Goal: Task Accomplishment & Management: Use online tool/utility

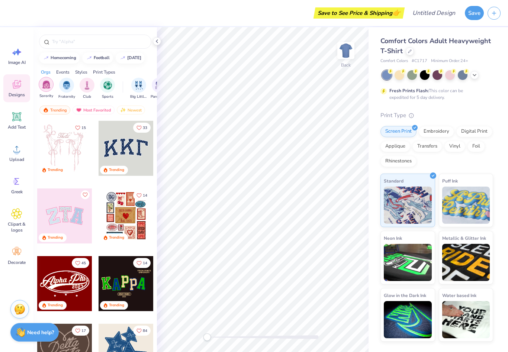
click at [45, 86] on img "filter for Sorority" at bounding box center [46, 84] width 9 height 9
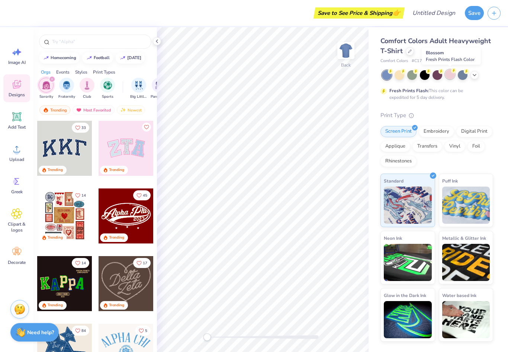
click at [449, 79] on div at bounding box center [450, 75] width 10 height 10
click at [412, 49] on div at bounding box center [410, 51] width 8 height 8
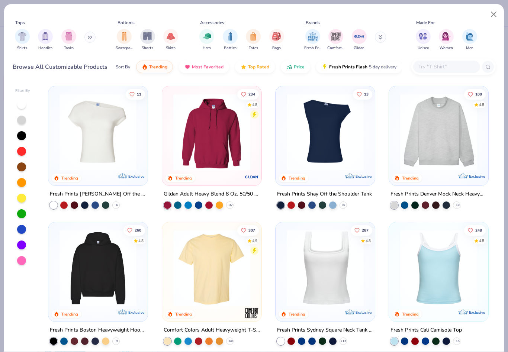
click at [428, 144] on img at bounding box center [439, 132] width 84 height 77
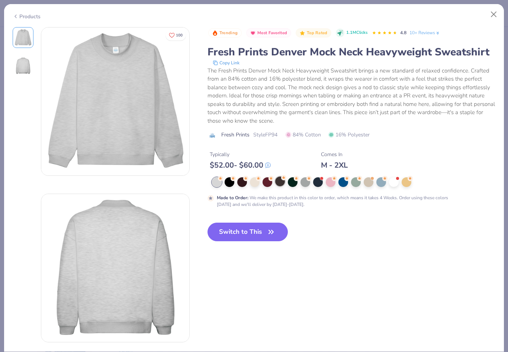
click at [282, 183] on div at bounding box center [280, 182] width 10 height 10
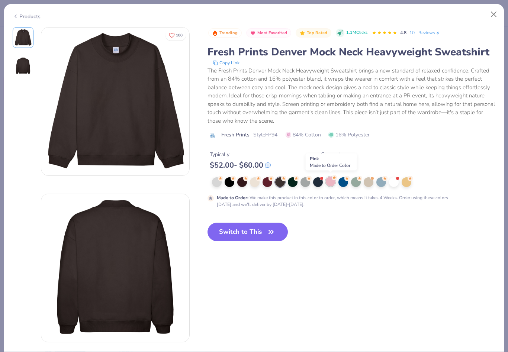
click at [330, 182] on div at bounding box center [331, 182] width 10 height 10
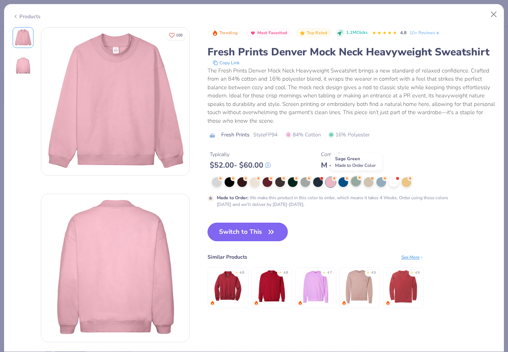
click at [355, 180] on div at bounding box center [356, 182] width 10 height 10
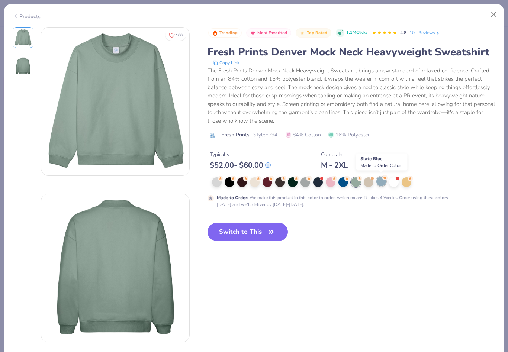
click at [382, 180] on div at bounding box center [382, 182] width 10 height 10
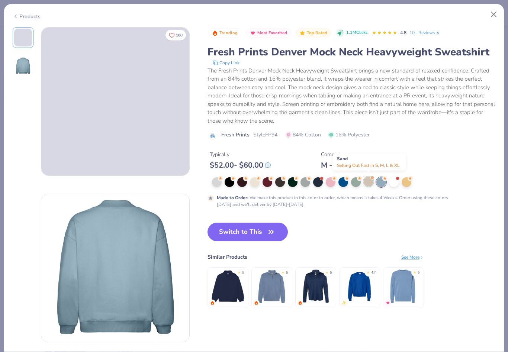
click at [369, 180] on div at bounding box center [369, 182] width 10 height 10
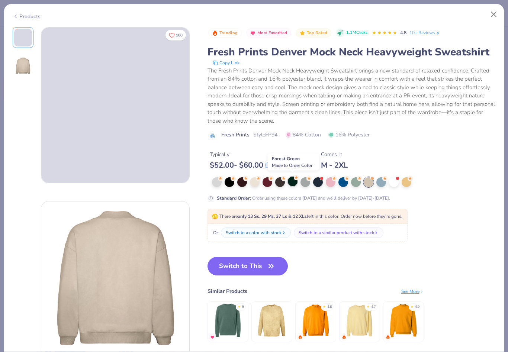
click at [295, 183] on div at bounding box center [293, 182] width 10 height 10
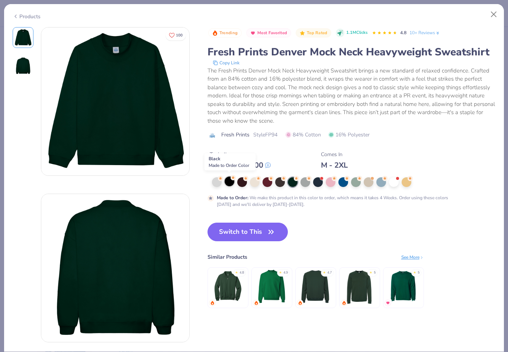
click at [229, 181] on div at bounding box center [230, 182] width 10 height 10
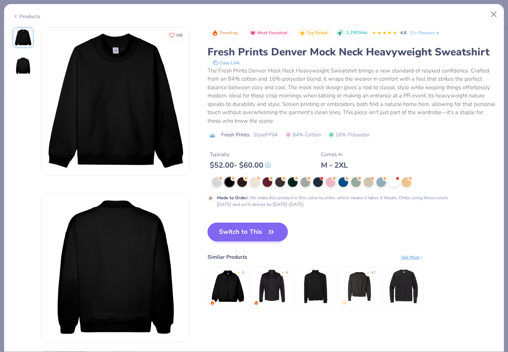
click at [248, 236] on button "Switch to This" at bounding box center [248, 232] width 81 height 19
type textarea "x"
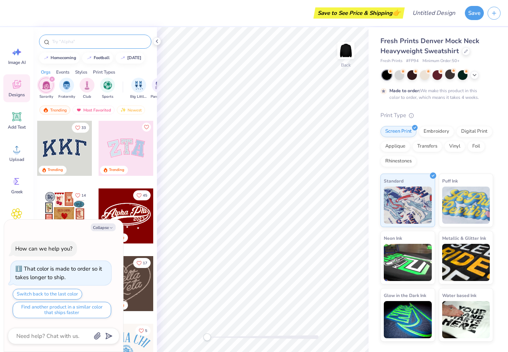
click at [58, 45] on input "text" at bounding box center [98, 41] width 95 height 7
type input "Snake heart"
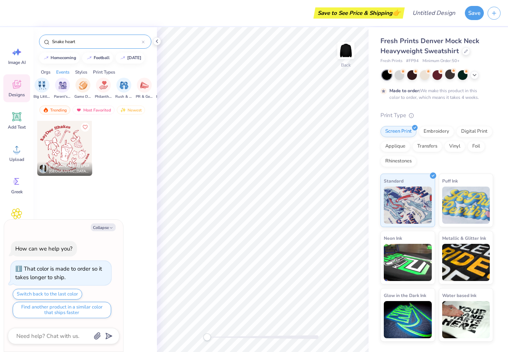
scroll to position [0, 99]
click at [84, 76] on div "Styles" at bounding box center [81, 72] width 12 height 7
click at [105, 73] on div "Print Types" at bounding box center [104, 72] width 22 height 7
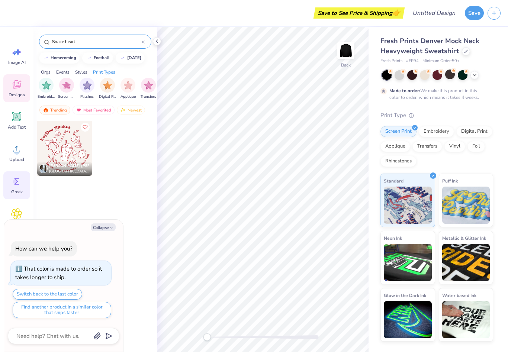
click at [17, 185] on icon at bounding box center [16, 181] width 11 height 11
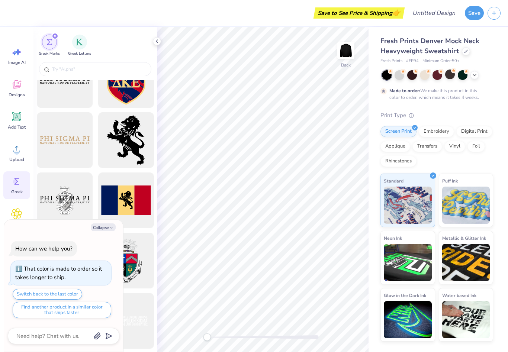
scroll to position [510, 0]
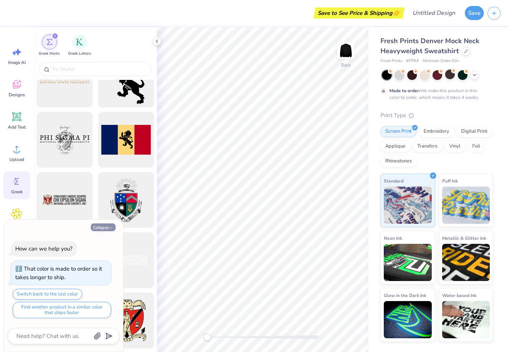
click at [103, 229] on button "Collapse" at bounding box center [103, 228] width 25 height 8
type textarea "x"
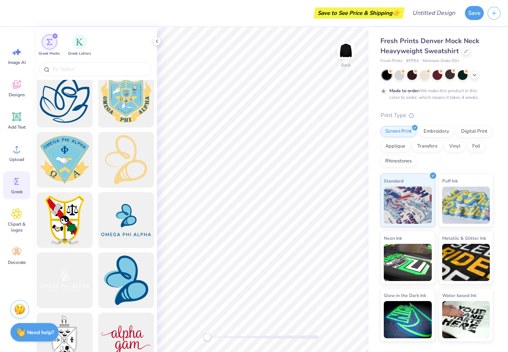
scroll to position [1705, 0]
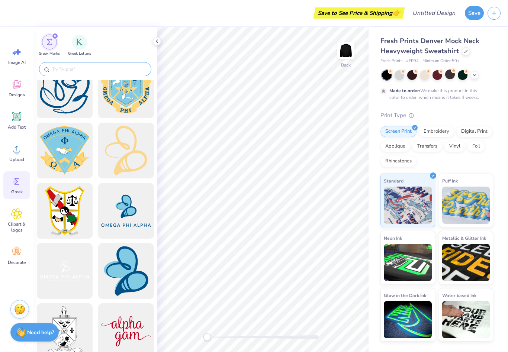
click at [81, 71] on input "text" at bounding box center [98, 68] width 95 height 7
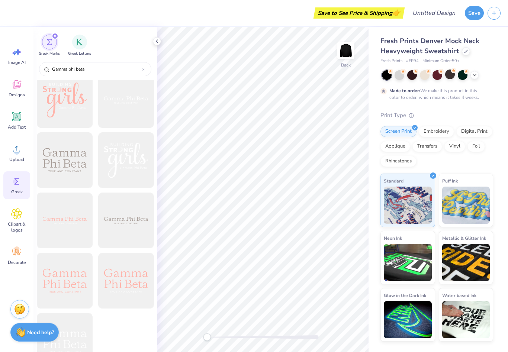
scroll to position [915, 0]
type input "Gamma phi beta"
click at [83, 42] on img "filter for Greek Letters" at bounding box center [79, 41] width 7 height 7
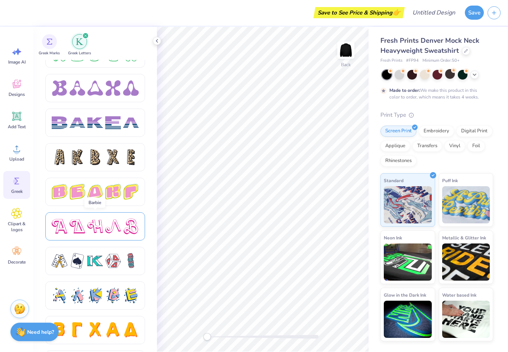
scroll to position [1157, 0]
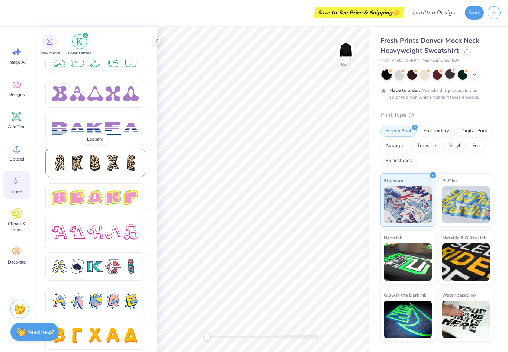
click at [86, 162] on div at bounding box center [95, 164] width 87 height 16
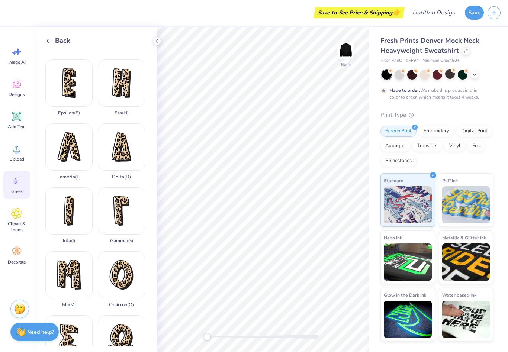
scroll to position [116, 0]
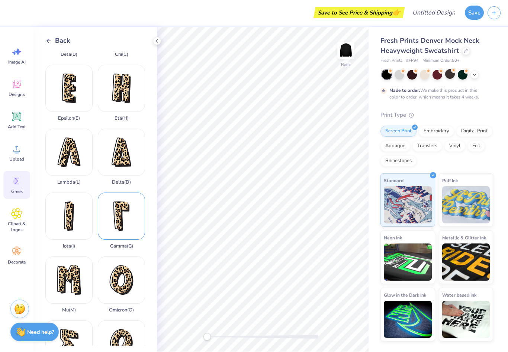
click at [118, 224] on div "Gamma ( G )" at bounding box center [121, 221] width 47 height 57
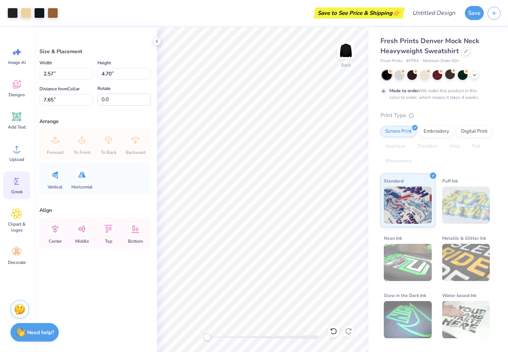
click at [14, 189] on span "Greek" at bounding box center [17, 192] width 12 height 6
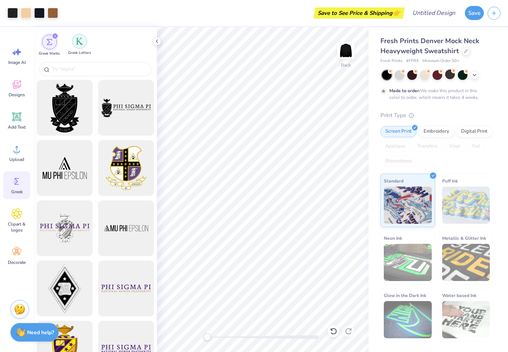
click at [78, 41] on img "filter for Greek Letters" at bounding box center [79, 41] width 7 height 7
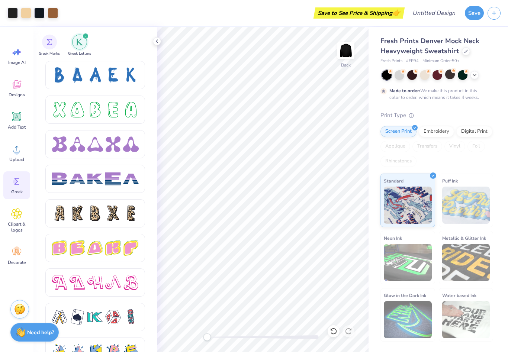
scroll to position [1107, 0]
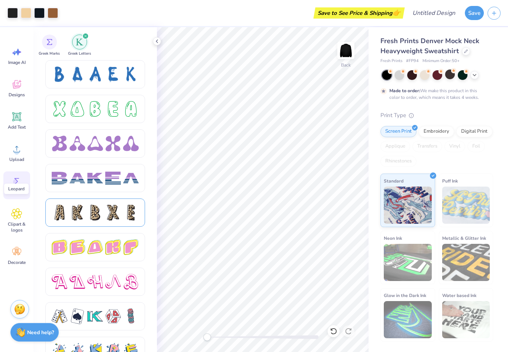
click at [120, 221] on div at bounding box center [95, 213] width 100 height 28
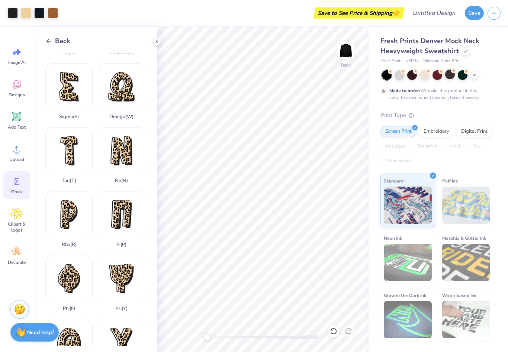
scroll to position [416, 0]
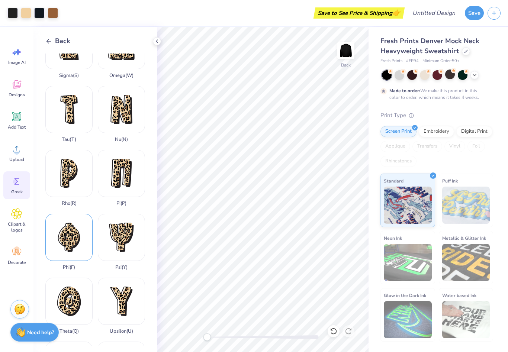
click at [69, 235] on div "Phi ( F )" at bounding box center [68, 242] width 47 height 57
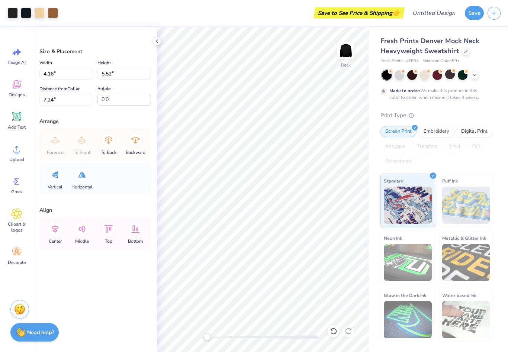
click at [150, 195] on div "Size & Placement Width 4.16 4.16 " Height 5.52 5.52 " Distance from Collar 7.24…" at bounding box center [95, 189] width 124 height 325
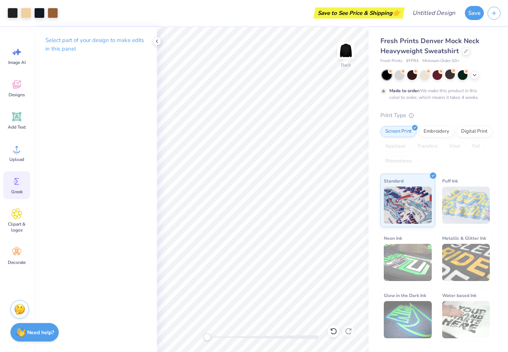
click at [17, 195] on span "Greek" at bounding box center [17, 192] width 12 height 6
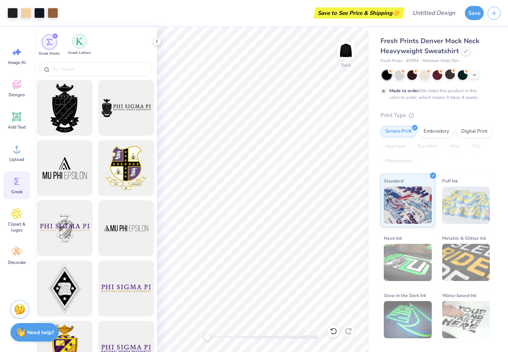
click at [84, 47] on div "filter for Greek Letters" at bounding box center [79, 41] width 15 height 15
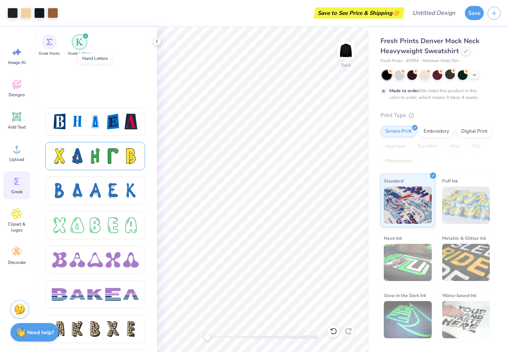
scroll to position [1106, 0]
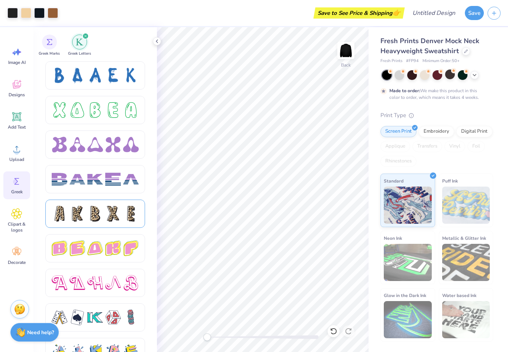
click at [107, 220] on div at bounding box center [113, 214] width 16 height 16
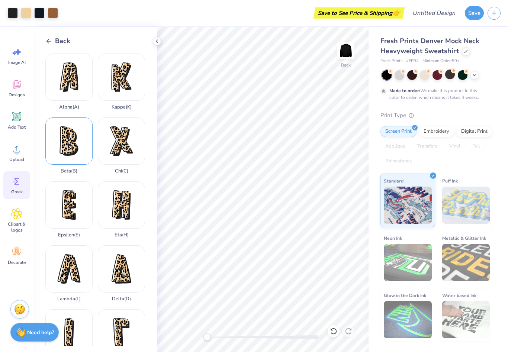
click at [74, 136] on div "Beta ( B )" at bounding box center [68, 146] width 47 height 57
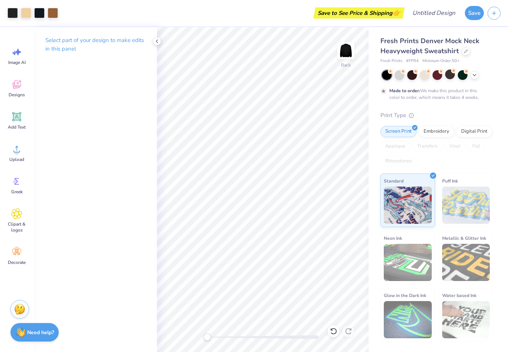
click at [83, 172] on div "Select part of your design to make edits in this panel" at bounding box center [95, 189] width 124 height 325
click at [445, 133] on div "Embroidery" at bounding box center [436, 130] width 35 height 11
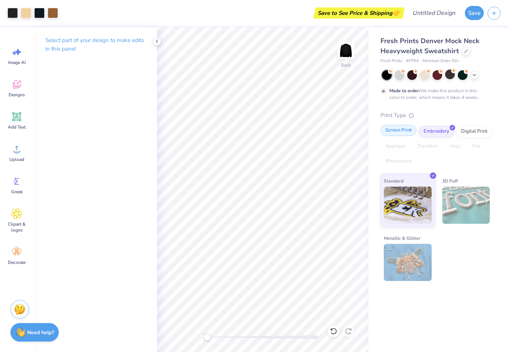
click at [405, 132] on div "Screen Print" at bounding box center [399, 130] width 36 height 11
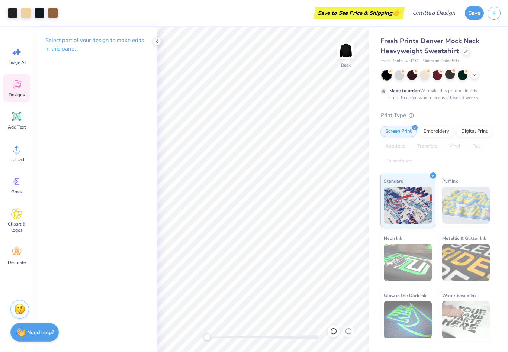
click at [17, 92] on span "Designs" at bounding box center [17, 95] width 16 height 6
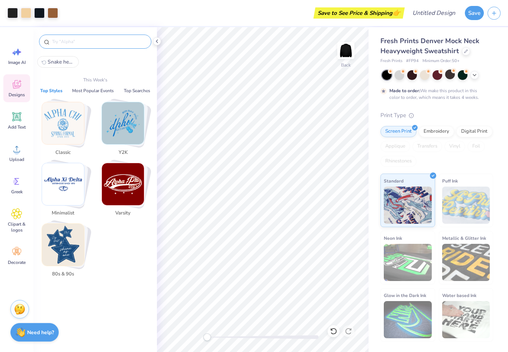
click at [84, 45] on input "text" at bounding box center [98, 41] width 95 height 7
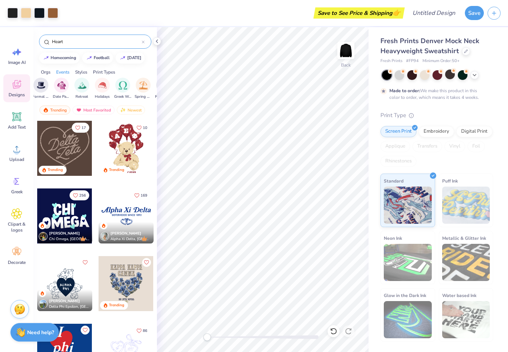
scroll to position [0, 233]
type input "Heart"
click at [68, 92] on div "filter for Retreat" at bounding box center [69, 85] width 15 height 15
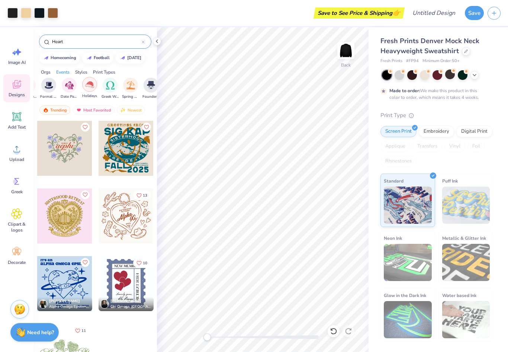
click at [95, 91] on div "Holidays" at bounding box center [89, 88] width 15 height 22
click at [114, 89] on img "filter for Greek Week" at bounding box center [110, 84] width 9 height 9
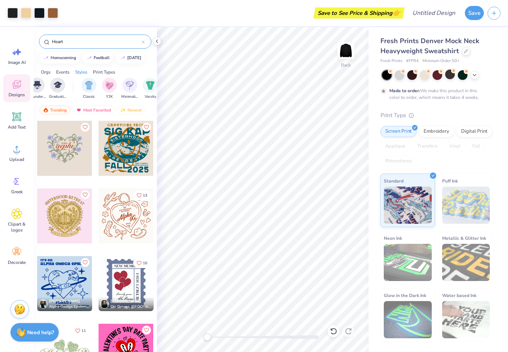
scroll to position [0, 347]
click at [93, 89] on img "filter for Classic" at bounding box center [88, 84] width 9 height 9
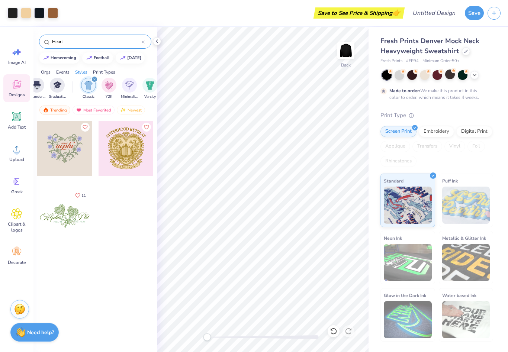
click at [109, 86] on img "filter for Y2K" at bounding box center [109, 85] width 8 height 9
click at [91, 89] on img "filter for Y2K" at bounding box center [88, 85] width 8 height 9
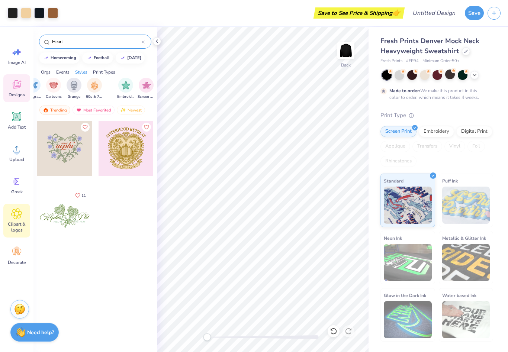
click at [16, 222] on span "Clipart & logos" at bounding box center [16, 227] width 25 height 12
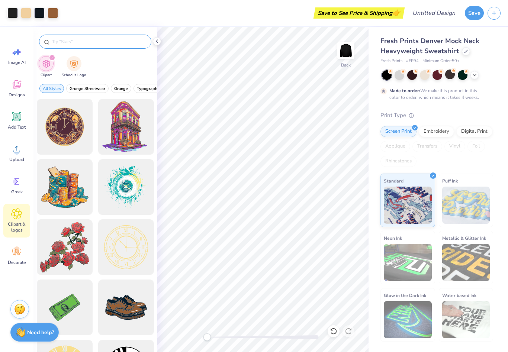
scroll to position [0, 0]
click at [71, 42] on input "text" at bounding box center [98, 41] width 95 height 7
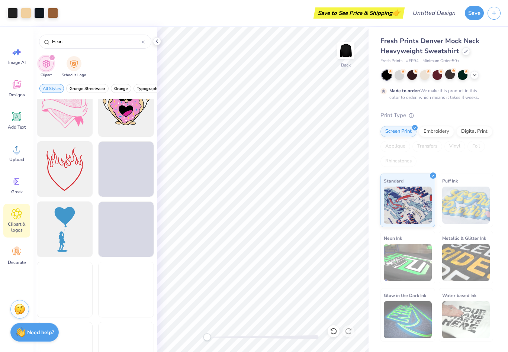
scroll to position [1478, 0]
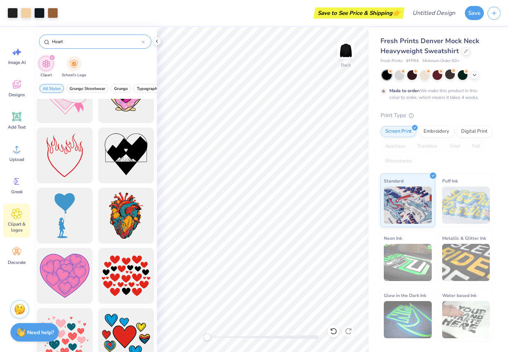
drag, startPoint x: 78, startPoint y: 47, endPoint x: 70, endPoint y: 47, distance: 8.6
click at [78, 47] on div "Heart" at bounding box center [95, 42] width 112 height 14
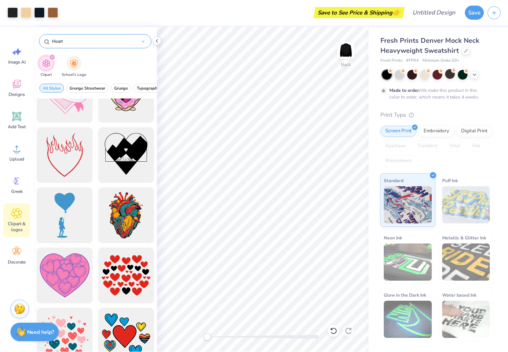
click at [77, 40] on input "Heart" at bounding box center [96, 41] width 90 height 7
type input "H"
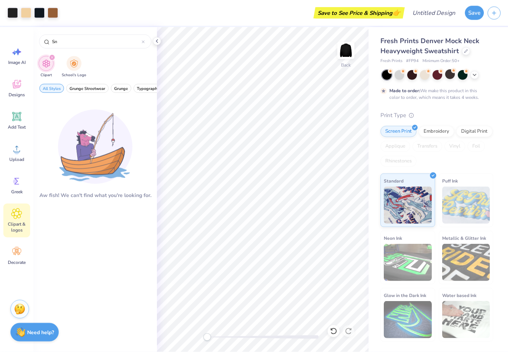
type input "S"
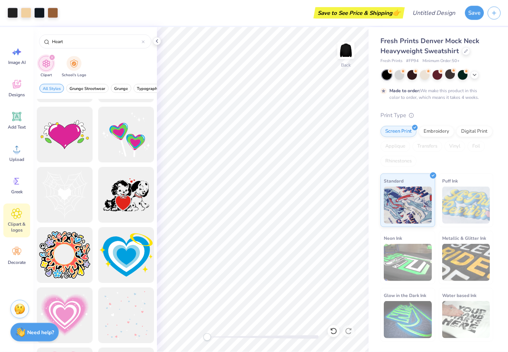
scroll to position [3790, 0]
type input "Heart"
click at [121, 207] on div at bounding box center [125, 194] width 61 height 61
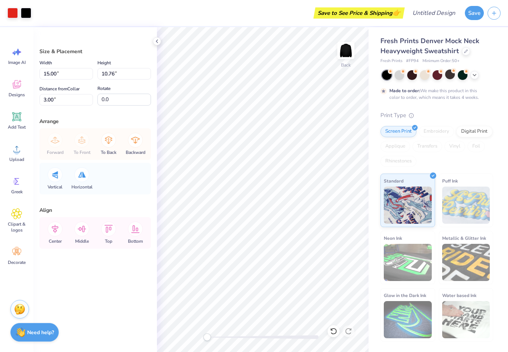
type input "9.61"
type input "6.89"
type input "7.44"
type input "4.16"
type input "5.52"
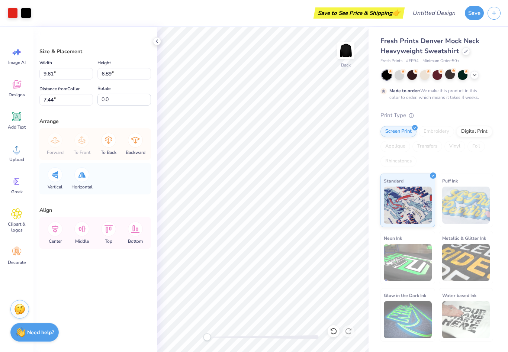
type input "2.63"
type input "1.77"
type input "2.35"
type input "6.45"
type input "3.05"
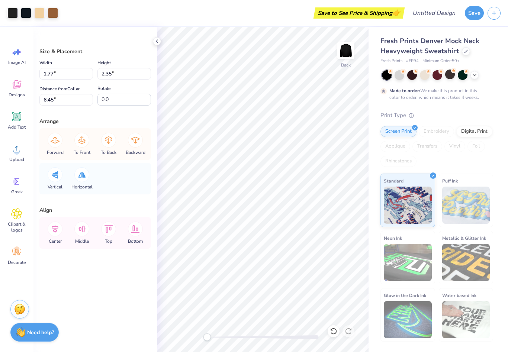
type input "4.79"
type input "3.00"
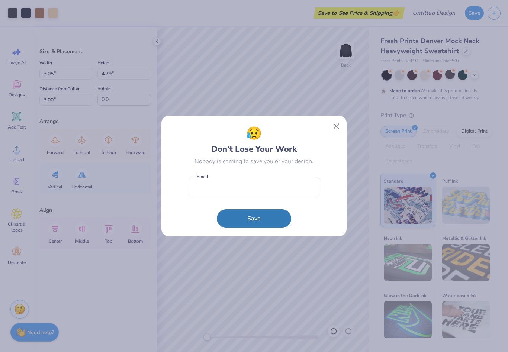
click at [297, 171] on body "Art colors Save to See Price & Shipping 👉 Design Title Save Image AI Designs Ad…" at bounding box center [254, 176] width 508 height 352
click at [337, 125] on button "Close" at bounding box center [337, 126] width 14 height 14
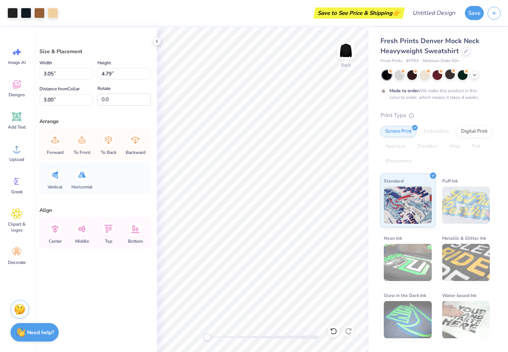
type input "1.49"
type input "2.35"
type input "1.77"
type input "6.45"
type input "2.57"
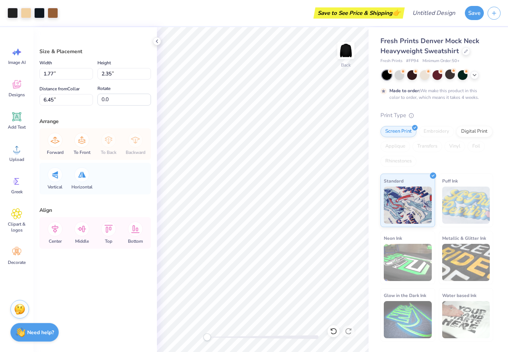
type input "4.70"
type input "3.00"
type input "1.22"
type input "2.22"
type input "5.48"
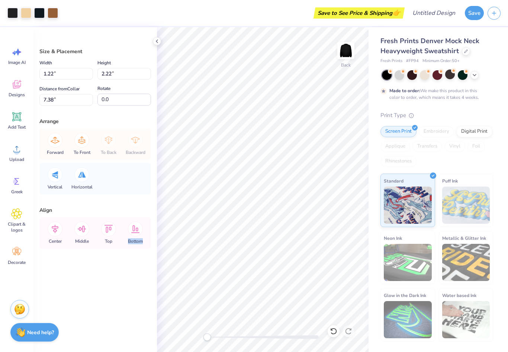
type input "9.61"
type input "6.89"
type input "11.36"
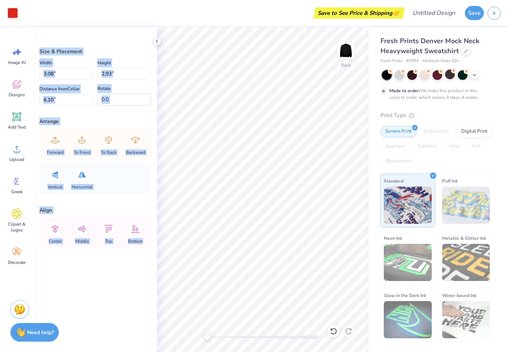
type input "9.61"
type input "6.57"
type input "2.71"
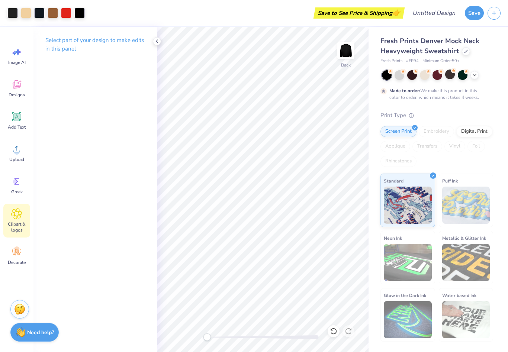
click at [20, 224] on span "Clipart & logos" at bounding box center [16, 227] width 25 height 12
